Goal: Answer question/provide support: Answer question/provide support

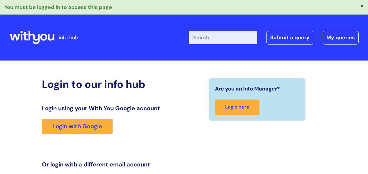
scroll to position [96, 0]
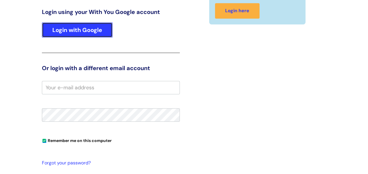
click at [85, 26] on link "Login with Google" at bounding box center [77, 29] width 71 height 15
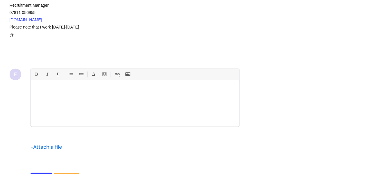
scroll to position [734, 0]
click at [215, 26] on div "Please note that I work Monday-Thursday" at bounding box center [114, 27] width 209 height 7
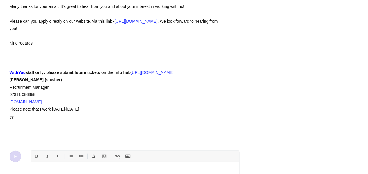
scroll to position [652, 0]
click at [158, 18] on link "https://www.wearewithyou.org.uk/careers" at bounding box center [136, 20] width 43 height 5
